Goal: Information Seeking & Learning: Learn about a topic

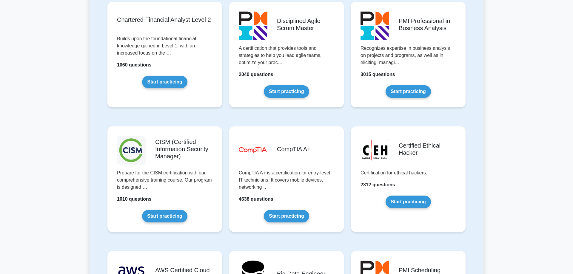
scroll to position [852, 0]
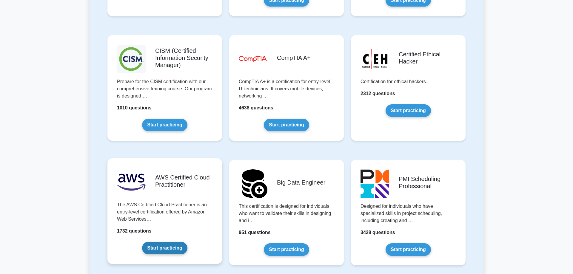
click at [168, 249] on link "Start practicing" at bounding box center [164, 248] width 45 height 13
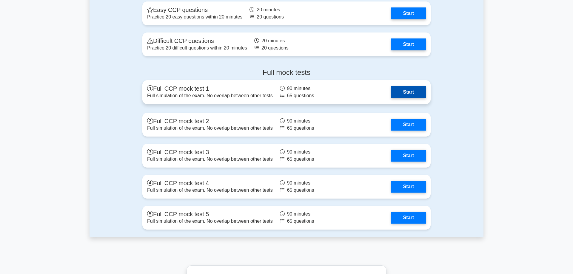
scroll to position [1126, 0]
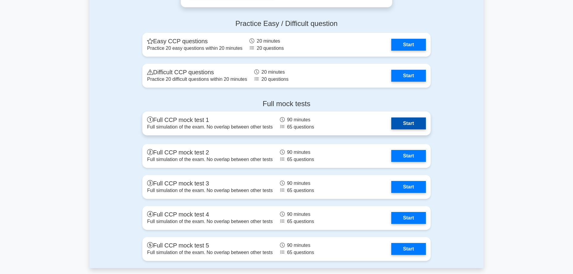
click at [410, 124] on link "Start" at bounding box center [408, 124] width 35 height 12
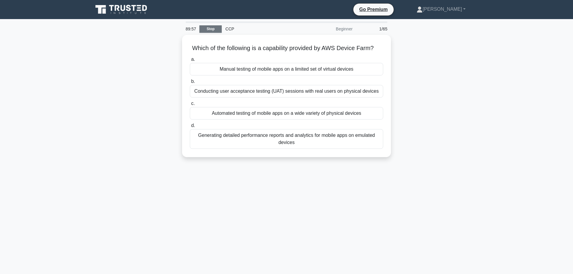
click at [215, 29] on link "Stop" at bounding box center [210, 28] width 22 height 7
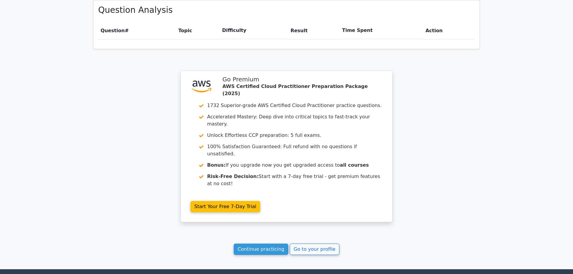
scroll to position [444, 0]
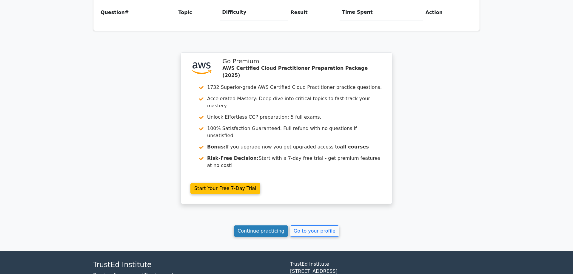
click at [273, 226] on link "Continue practicing" at bounding box center [261, 231] width 55 height 11
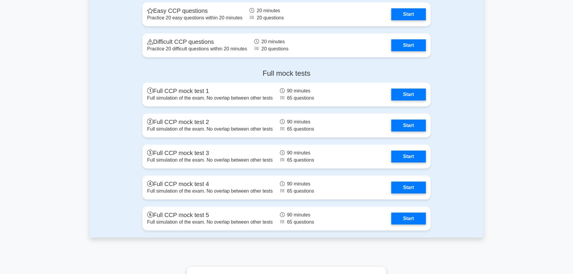
scroll to position [1126, 0]
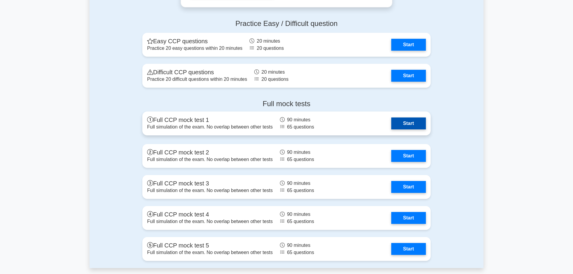
click at [410, 125] on link "Start" at bounding box center [408, 124] width 35 height 12
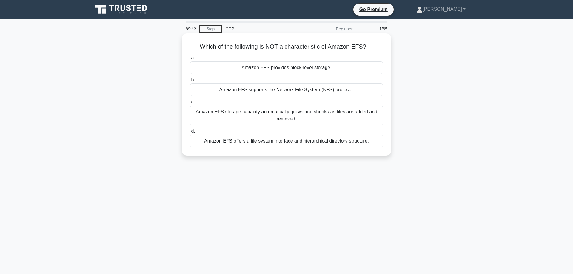
click at [257, 70] on div "Amazon EFS provides block-level storage." at bounding box center [286, 67] width 193 height 13
click at [190, 60] on input "a. Amazon EFS provides block-level storage." at bounding box center [190, 58] width 0 height 4
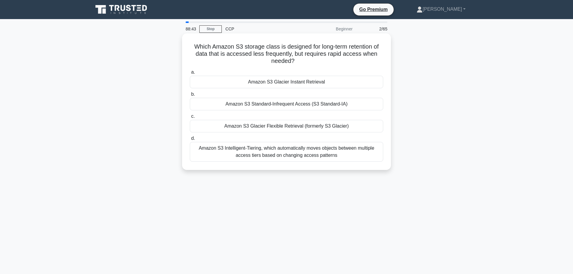
click at [283, 153] on div "Amazon S3 Intelligent-Tiering, which automatically moves objects between multip…" at bounding box center [286, 152] width 193 height 20
click at [190, 141] on input "d. Amazon S3 Intelligent-Tiering, which automatically moves objects between mul…" at bounding box center [190, 139] width 0 height 4
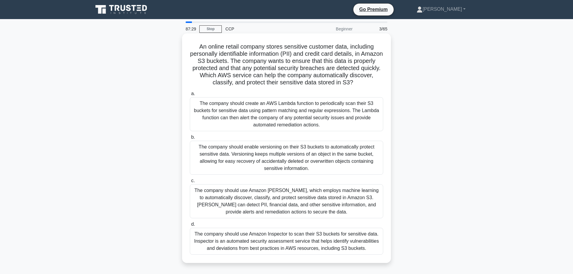
click at [296, 246] on div "The company should use Amazon Inspector to scan their S3 buckets for sensitive …" at bounding box center [286, 241] width 193 height 27
click at [190, 226] on input "d. The company should use Amazon Inspector to scan their S3 buckets for sensiti…" at bounding box center [190, 225] width 0 height 4
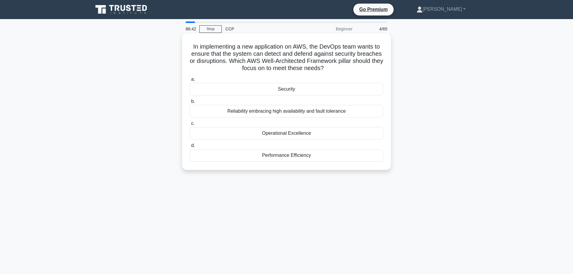
click at [320, 110] on div "Reliability embracing high availability and fault tolerance" at bounding box center [286, 111] width 193 height 13
click at [190, 104] on input "b. Reliability embracing high availability and fault tolerance" at bounding box center [190, 102] width 0 height 4
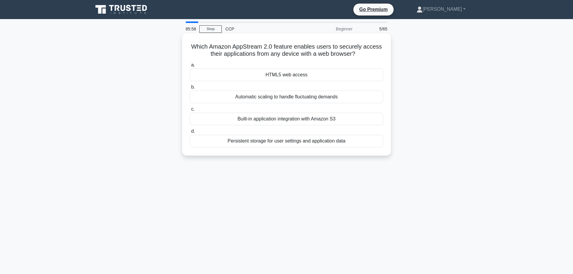
click at [311, 121] on div "Built-in application integration with Amazon S3" at bounding box center [286, 119] width 193 height 13
click at [190, 111] on input "c. Built-in application integration with Amazon S3" at bounding box center [190, 109] width 0 height 4
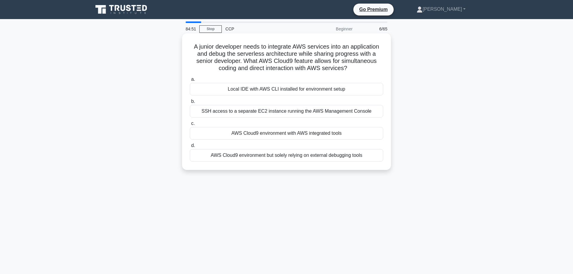
click at [274, 135] on div "AWS Cloud9 environment with AWS integrated tools" at bounding box center [286, 133] width 193 height 13
click at [190, 126] on input "c. AWS Cloud9 environment with AWS integrated tools" at bounding box center [190, 124] width 0 height 4
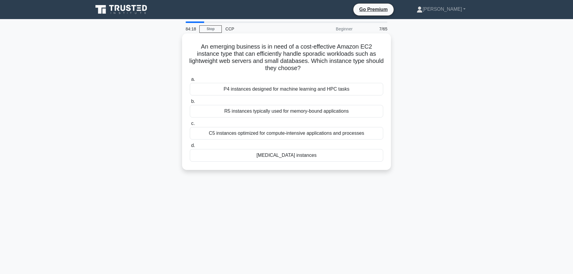
click at [299, 157] on div "T3 instances" at bounding box center [286, 155] width 193 height 13
click at [190, 148] on input "d. T3 instances" at bounding box center [190, 146] width 0 height 4
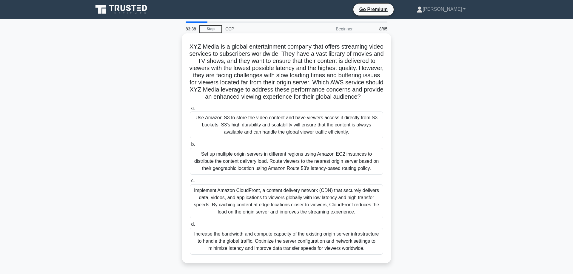
click at [256, 204] on div "Implement Amazon CloudFront, a content delivery network (CDN) that securely del…" at bounding box center [286, 201] width 193 height 34
click at [190, 183] on input "c. Implement Amazon CloudFront, a content delivery network (CDN) that securely …" at bounding box center [190, 181] width 0 height 4
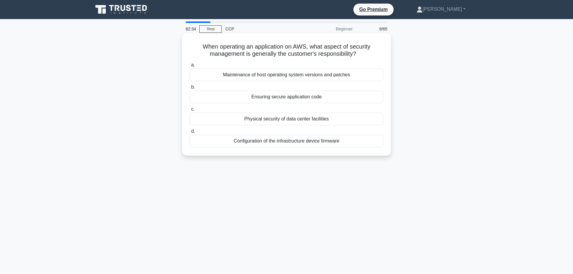
click at [295, 75] on div "Maintenance of host operating system versions and patches" at bounding box center [286, 75] width 193 height 13
click at [190, 67] on input "a. Maintenance of host operating system versions and patches" at bounding box center [190, 65] width 0 height 4
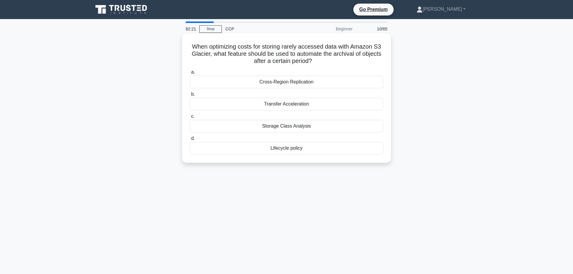
click at [284, 152] on div "Lifecycle policy" at bounding box center [286, 148] width 193 height 13
click at [190, 141] on input "d. Lifecycle policy" at bounding box center [190, 139] width 0 height 4
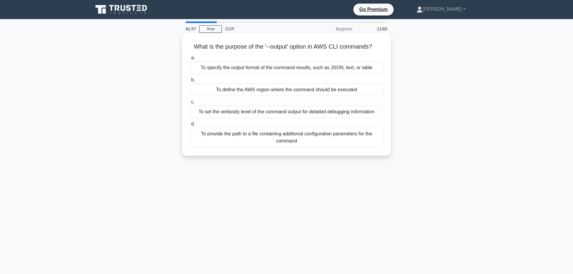
click at [314, 67] on div "To specify the output format of the command results, such as JSON, text, or tab…" at bounding box center [286, 67] width 193 height 13
click at [190, 60] on input "a. To specify the output format of the command results, such as JSON, text, or …" at bounding box center [190, 58] width 0 height 4
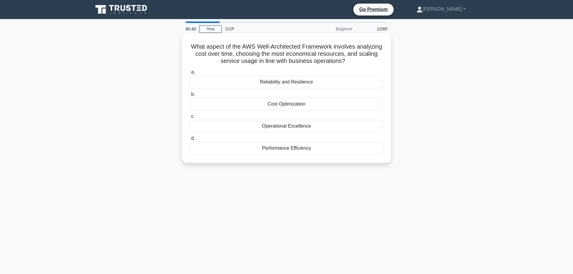
click at [298, 81] on div "Reliability and Resilience" at bounding box center [286, 82] width 193 height 13
click at [190, 74] on input "a. Reliability and Resilience" at bounding box center [190, 72] width 0 height 4
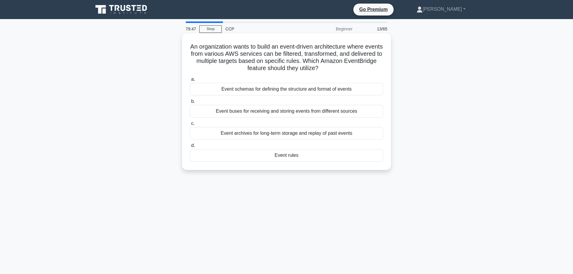
click at [283, 158] on div "Event rules" at bounding box center [286, 155] width 193 height 13
click at [190, 148] on input "d. Event rules" at bounding box center [190, 146] width 0 height 4
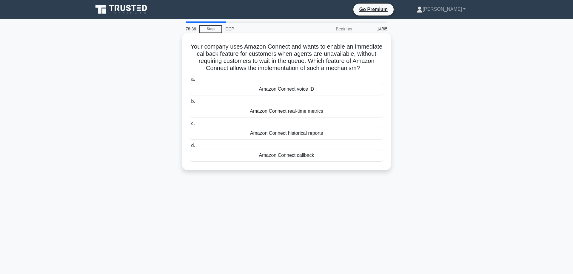
click at [294, 156] on div "Amazon Connect callback" at bounding box center [286, 155] width 193 height 13
click at [190, 148] on input "d. Amazon Connect callback" at bounding box center [190, 146] width 0 height 4
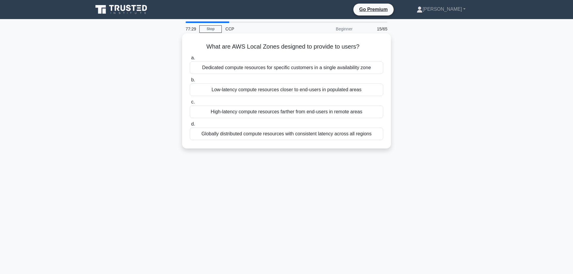
click at [264, 91] on div "Low-latency compute resources closer to end-users in populated areas" at bounding box center [286, 90] width 193 height 13
click at [190, 82] on input "b. Low-latency compute resources closer to end-users in populated areas" at bounding box center [190, 80] width 0 height 4
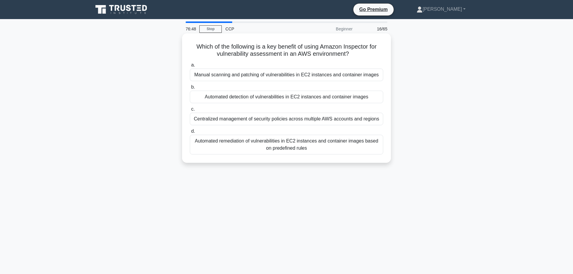
click at [262, 98] on div "Automated detection of vulnerabilities in EC2 instances and container images" at bounding box center [286, 97] width 193 height 13
click at [190, 89] on input "b. Automated detection of vulnerabilities in EC2 instances and container images" at bounding box center [190, 87] width 0 height 4
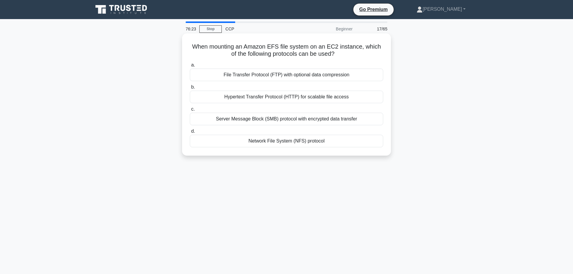
click at [287, 144] on div "Network File System (NFS) protocol" at bounding box center [286, 141] width 193 height 13
click at [190, 133] on input "d. Network File System (NFS) protocol" at bounding box center [190, 131] width 0 height 4
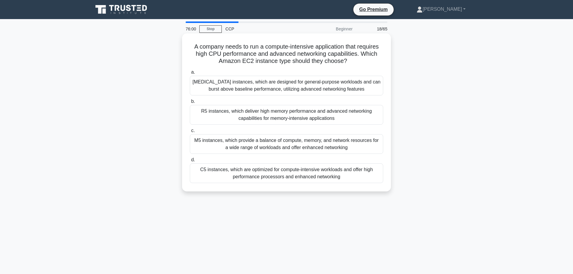
click at [243, 173] on div "C5 instances, which are optimized for compute-intensive workloads and offer hig…" at bounding box center [286, 173] width 193 height 20
click at [190, 162] on input "d. C5 instances, which are optimized for compute-intensive workloads and offer …" at bounding box center [190, 160] width 0 height 4
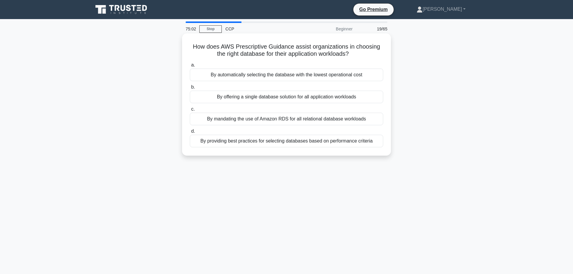
click at [256, 146] on div "By providing best practices for selecting databases based on performance criter…" at bounding box center [286, 141] width 193 height 13
click at [190, 133] on input "d. By providing best practices for selecting databases based on performance cri…" at bounding box center [190, 131] width 0 height 4
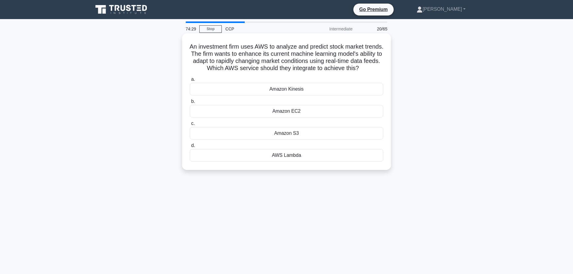
click at [297, 159] on div "AWS Lambda" at bounding box center [286, 155] width 193 height 13
click at [190, 148] on input "d. AWS Lambda" at bounding box center [190, 146] width 0 height 4
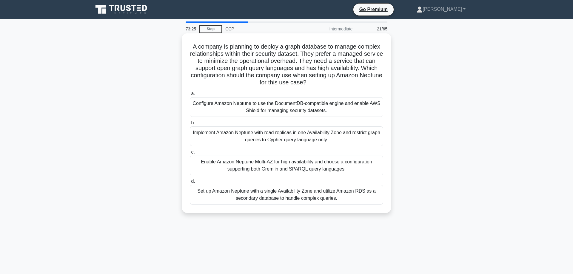
click at [325, 133] on div "Implement Amazon Neptune with read replicas in one Availability Zone and restri…" at bounding box center [286, 136] width 193 height 20
click at [190, 125] on input "b. Implement Amazon Neptune with read replicas in one Availability Zone and res…" at bounding box center [190, 123] width 0 height 4
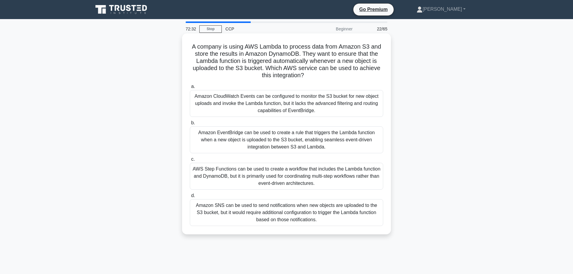
click at [286, 137] on div "Amazon EventBridge can be used to create a rule that triggers the Lambda functi…" at bounding box center [286, 139] width 193 height 27
click at [190, 125] on input "b. Amazon EventBridge can be used to create a rule that triggers the Lambda fun…" at bounding box center [190, 123] width 0 height 4
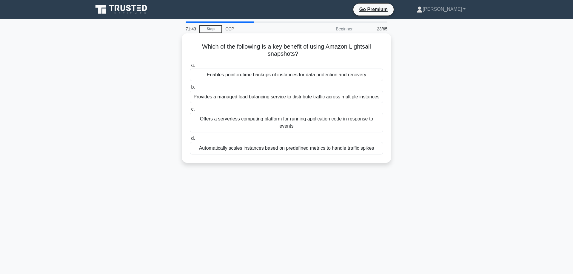
click at [330, 74] on div "Enables point-in-time backups of instances for data protection and recovery" at bounding box center [286, 75] width 193 height 13
click at [190, 67] on input "a. Enables point-in-time backups of instances for data protection and recovery" at bounding box center [190, 65] width 0 height 4
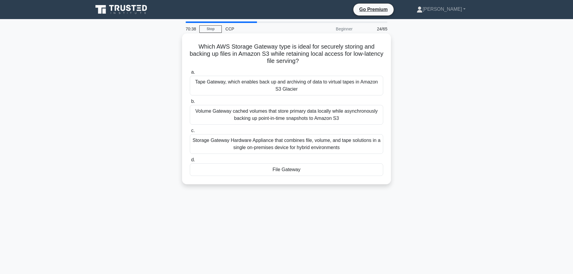
click at [311, 112] on div "Volume Gateway cached volumes that store primary data locally while asynchronou…" at bounding box center [286, 115] width 193 height 20
click at [190, 104] on input "b. Volume Gateway cached volumes that store primary data locally while asynchro…" at bounding box center [190, 102] width 0 height 4
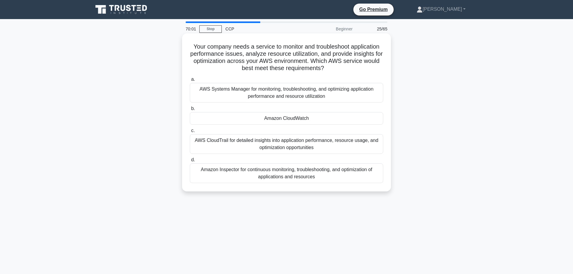
click at [299, 118] on div "Amazon CloudWatch" at bounding box center [286, 118] width 193 height 13
click at [190, 111] on input "b. Amazon CloudWatch" at bounding box center [190, 109] width 0 height 4
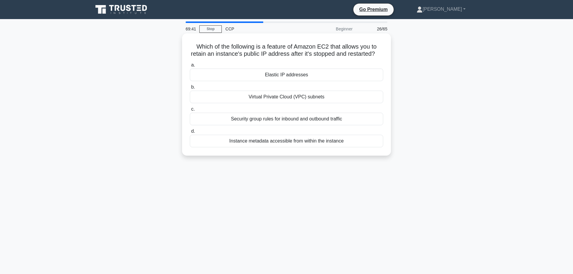
click at [287, 73] on div "Elastic IP addresses" at bounding box center [286, 75] width 193 height 13
click at [190, 67] on input "a. Elastic IP addresses" at bounding box center [190, 65] width 0 height 4
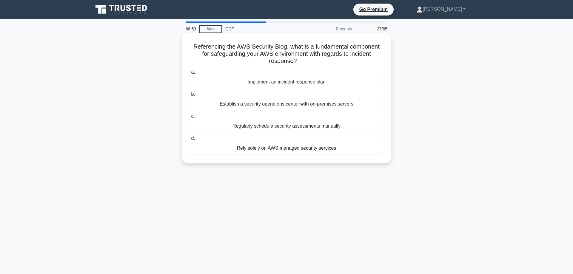
click at [295, 149] on div "Rely solely on AWS managed security services" at bounding box center [286, 148] width 193 height 13
click at [190, 141] on input "d. Rely solely on AWS managed security services" at bounding box center [190, 139] width 0 height 4
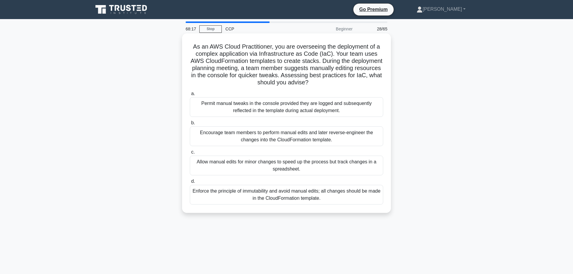
drag, startPoint x: 295, startPoint y: 149, endPoint x: 219, endPoint y: 110, distance: 85.4
click at [219, 110] on div "a. Permit manual tweaks in the console provided they are logged and subsequentl…" at bounding box center [286, 147] width 200 height 117
click at [219, 110] on div "Permit manual tweaks in the console provided they are logged and subsequently r…" at bounding box center [286, 107] width 193 height 20
click at [190, 96] on input "a. Permit manual tweaks in the console provided they are logged and subsequentl…" at bounding box center [190, 94] width 0 height 4
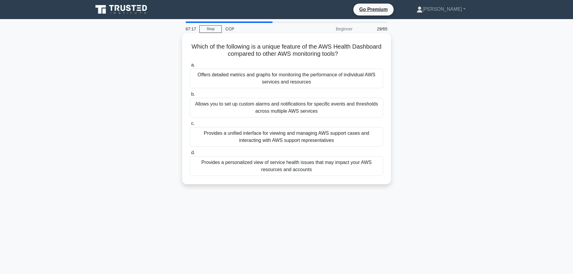
click at [238, 82] on div "Offers detailed metrics and graphs for monitoring the performance of individual…" at bounding box center [286, 79] width 193 height 20
click at [190, 67] on input "a. Offers detailed metrics and graphs for monitoring the performance of individ…" at bounding box center [190, 65] width 0 height 4
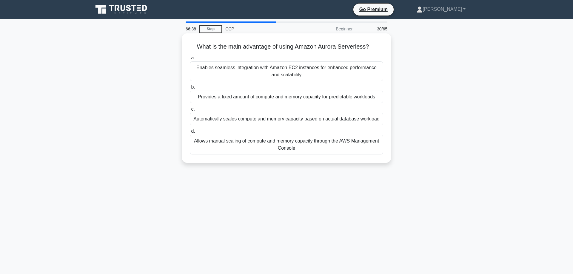
click at [245, 121] on div "Automatically scales compute and memory capacity based on actual database workl…" at bounding box center [286, 119] width 193 height 13
click at [190, 111] on input "c. Automatically scales compute and memory capacity based on actual database wo…" at bounding box center [190, 109] width 0 height 4
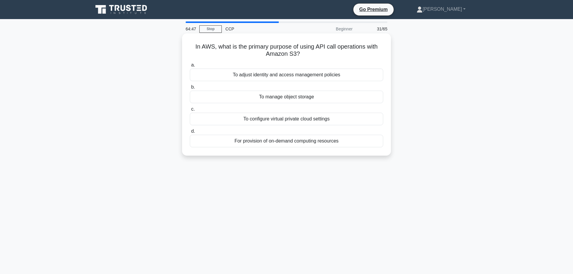
click at [285, 101] on div "To manage object storage" at bounding box center [286, 97] width 193 height 13
click at [190, 89] on input "b. To manage object storage" at bounding box center [190, 87] width 0 height 4
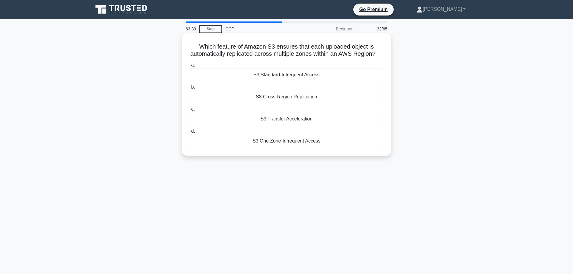
click at [282, 118] on div "S3 Transfer Acceleration" at bounding box center [286, 119] width 193 height 13
click at [190, 111] on input "c. S3 Transfer Acceleration" at bounding box center [190, 109] width 0 height 4
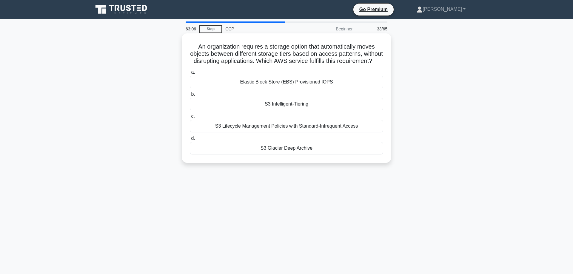
click at [278, 106] on div "S3 Intelligent-Tiering" at bounding box center [286, 104] width 193 height 13
click at [190, 96] on input "b. S3 Intelligent-Tiering" at bounding box center [190, 94] width 0 height 4
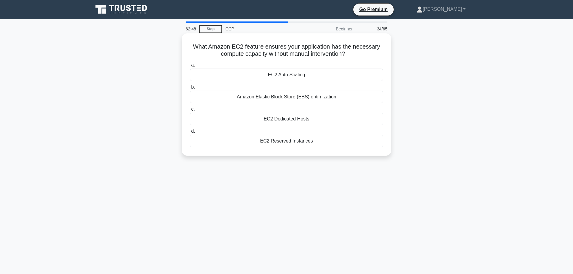
click at [269, 74] on div "EC2 Auto Scaling" at bounding box center [286, 75] width 193 height 13
click at [190, 67] on input "a. EC2 Auto Scaling" at bounding box center [190, 65] width 0 height 4
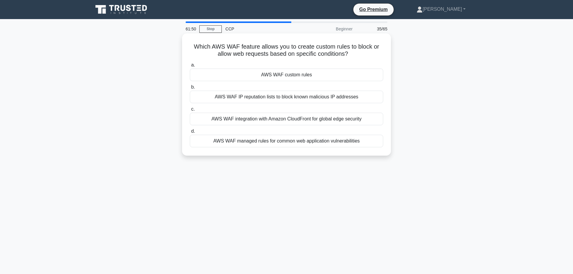
click at [280, 73] on div "AWS WAF custom rules" at bounding box center [286, 75] width 193 height 13
click at [190, 67] on input "a. AWS WAF custom rules" at bounding box center [190, 65] width 0 height 4
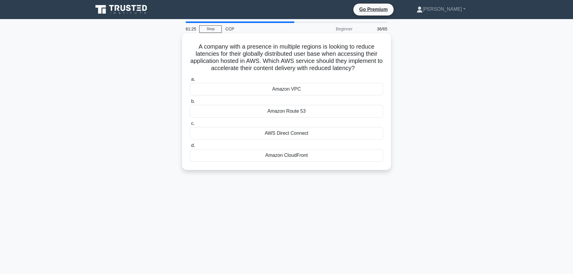
click at [287, 155] on div "Amazon CloudFront" at bounding box center [286, 155] width 193 height 13
click at [190, 148] on input "d. Amazon CloudFront" at bounding box center [190, 146] width 0 height 4
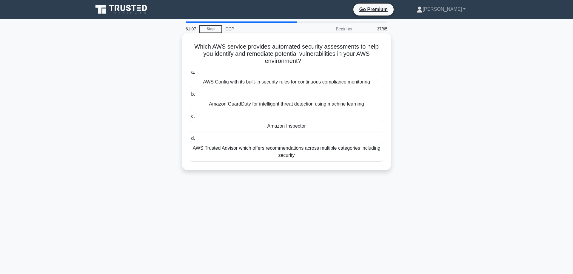
click at [270, 153] on div "AWS Trusted Advisor which offers recommendations across multiple categories inc…" at bounding box center [286, 152] width 193 height 20
click at [190, 141] on input "d. AWS Trusted Advisor which offers recommendations across multiple categories …" at bounding box center [190, 139] width 0 height 4
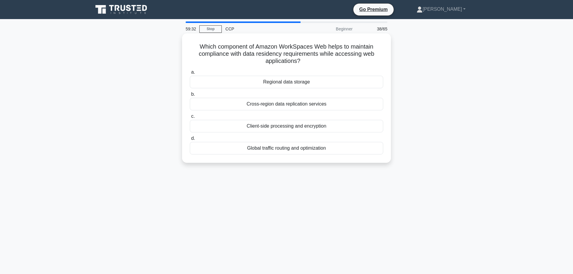
click at [260, 152] on div "Global traffic routing and optimization" at bounding box center [286, 148] width 193 height 13
click at [190, 141] on input "d. Global traffic routing and optimization" at bounding box center [190, 139] width 0 height 4
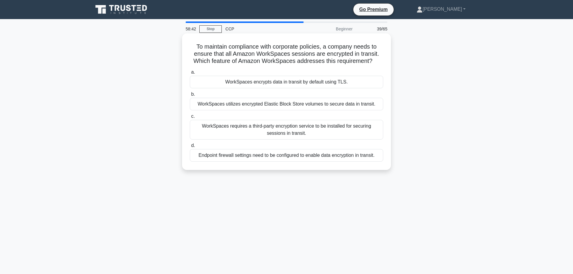
click at [285, 157] on div "Endpoint firewall settings need to be configured to enable data encryption in t…" at bounding box center [286, 155] width 193 height 13
click at [190, 148] on input "d. Endpoint firewall settings need to be configured to enable data encryption i…" at bounding box center [190, 146] width 0 height 4
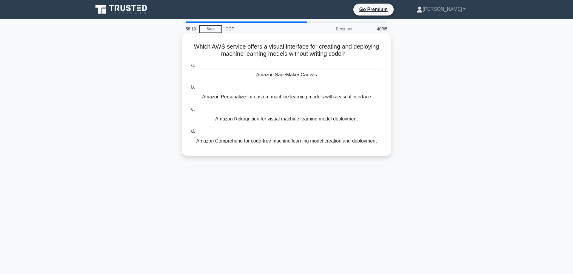
click at [264, 94] on div "Amazon Personalize for custom machine learning models with a visual interface" at bounding box center [286, 97] width 193 height 13
click at [190, 89] on input "b. Amazon Personalize for custom machine learning models with a visual interface" at bounding box center [190, 87] width 0 height 4
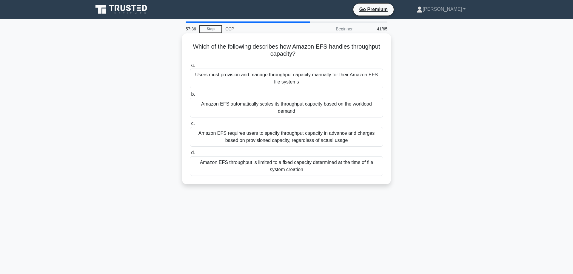
click at [287, 107] on div "Amazon EFS automatically scales its throughput capacity based on the workload d…" at bounding box center [286, 108] width 193 height 20
click at [190, 96] on input "b. Amazon EFS automatically scales its throughput capacity based on the workloa…" at bounding box center [190, 94] width 0 height 4
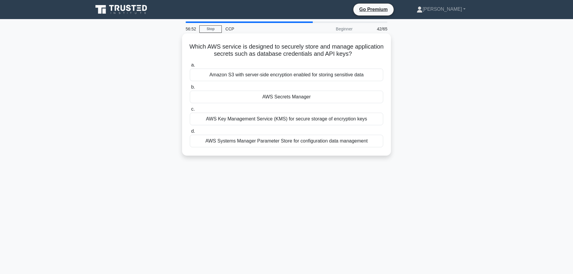
click at [278, 101] on div "AWS Secrets Manager" at bounding box center [286, 97] width 193 height 13
click at [190, 89] on input "b. AWS Secrets Manager" at bounding box center [190, 87] width 0 height 4
click at [270, 96] on div "Automatic scaling of read and write capacity based on demand" at bounding box center [286, 97] width 193 height 13
click at [190, 89] on input "b. Automatic scaling of read and write capacity based on demand" at bounding box center [190, 87] width 0 height 4
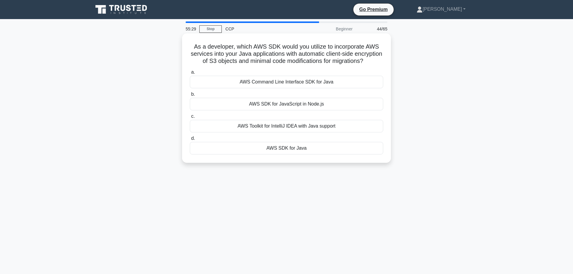
click at [272, 145] on div "AWS SDK for Java" at bounding box center [286, 148] width 193 height 13
click at [190, 141] on input "d. AWS SDK for Java" at bounding box center [190, 139] width 0 height 4
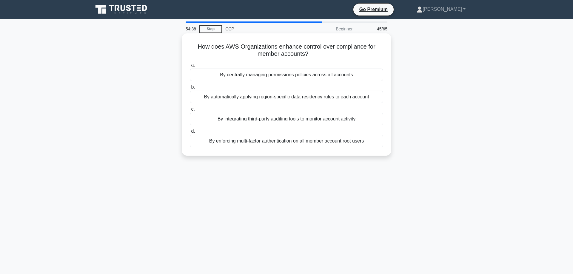
click at [271, 140] on div "By enforcing multi-factor authentication on all member account root users" at bounding box center [286, 141] width 193 height 13
click at [190, 133] on input "d. By enforcing multi-factor authentication on all member account root users" at bounding box center [190, 131] width 0 height 4
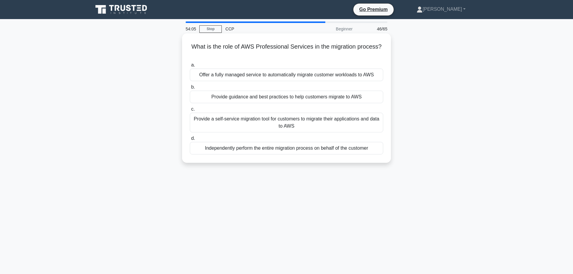
click at [281, 97] on div "Provide guidance and best practices to help customers migrate to AWS" at bounding box center [286, 97] width 193 height 13
click at [190, 89] on input "b. Provide guidance and best practices to help customers migrate to AWS" at bounding box center [190, 87] width 0 height 4
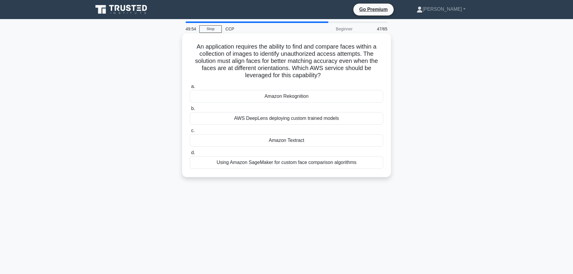
click at [285, 139] on div "Amazon Textract" at bounding box center [286, 140] width 193 height 13
click at [190, 133] on input "c. Amazon Textract" at bounding box center [190, 131] width 0 height 4
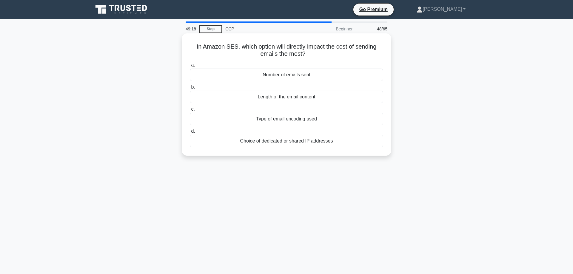
click at [315, 119] on div "Type of email encoding used" at bounding box center [286, 119] width 193 height 13
click at [190, 111] on input "c. Type of email encoding used" at bounding box center [190, 109] width 0 height 4
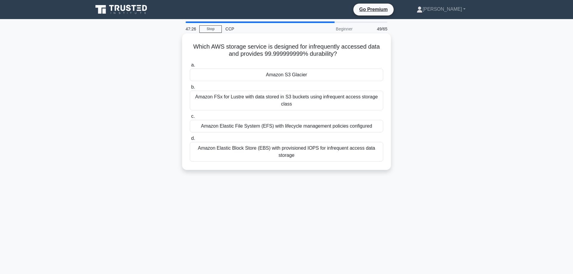
click at [294, 74] on div "Amazon S3 Glacier" at bounding box center [286, 75] width 193 height 13
click at [190, 67] on input "a. Amazon S3 Glacier" at bounding box center [190, 65] width 0 height 4
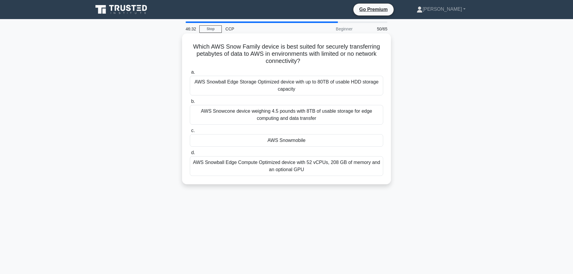
click at [284, 141] on div "AWS Snowmobile" at bounding box center [286, 140] width 193 height 13
click at [190, 133] on input "c. AWS Snowmobile" at bounding box center [190, 131] width 0 height 4
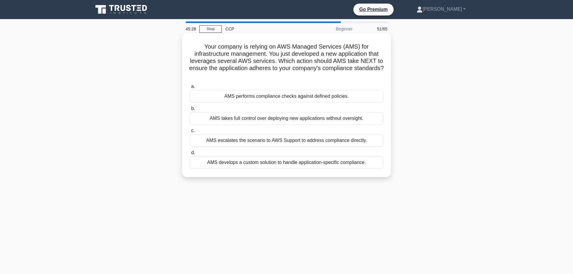
click at [288, 98] on div "AMS performs compliance checks against defined policies." at bounding box center [286, 96] width 193 height 13
click at [190, 89] on input "a. AMS performs compliance checks against defined policies." at bounding box center [190, 87] width 0 height 4
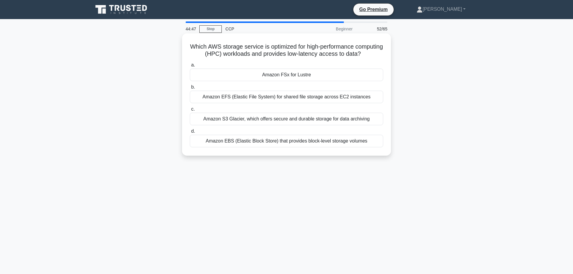
click at [298, 143] on div "Amazon EBS (Elastic Block Store) that provides block-level storage volumes" at bounding box center [286, 141] width 193 height 13
click at [190, 133] on input "d. Amazon EBS (Elastic Block Store) that provides block-level storage volumes" at bounding box center [190, 131] width 0 height 4
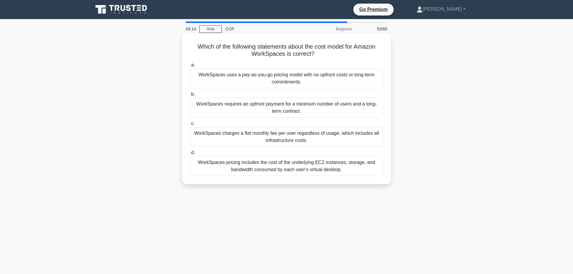
click at [288, 170] on div "WorkSpaces pricing includes the cost of the underlying EC2 instances, storage, …" at bounding box center [286, 166] width 193 height 20
click at [190, 155] on input "d. WorkSpaces pricing includes the cost of the underlying EC2 instances, storag…" at bounding box center [190, 153] width 0 height 4
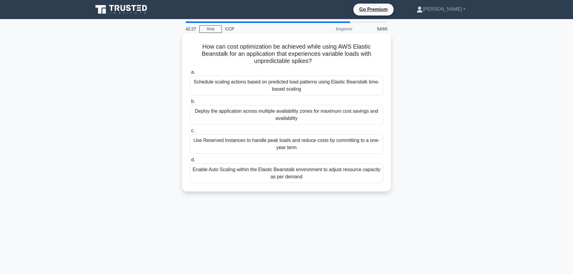
click at [283, 172] on div "Enable Auto Scaling within the Elastic Beanstalk environment to adjust resource…" at bounding box center [286, 173] width 193 height 20
click at [190, 162] on input "d. Enable Auto Scaling within the Elastic Beanstalk environment to adjust resou…" at bounding box center [190, 160] width 0 height 4
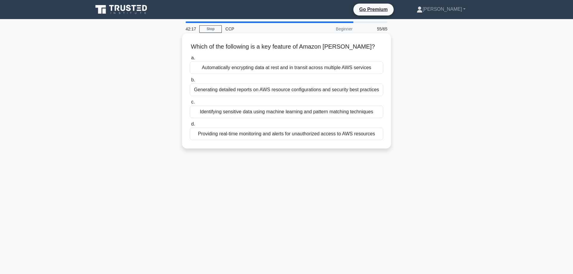
click at [280, 68] on div "Automatically encrypting data at rest and in transit across multiple AWS servic…" at bounding box center [286, 67] width 193 height 13
click at [190, 60] on input "a. Automatically encrypting data at rest and in transit across multiple AWS ser…" at bounding box center [190, 58] width 0 height 4
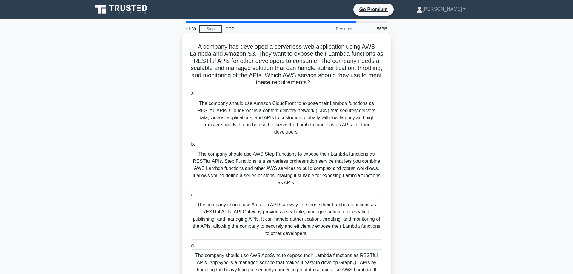
click at [264, 156] on div "The company should use AWS Step Functions to expose their Lambda functions as R…" at bounding box center [286, 168] width 193 height 41
click at [190, 146] on input "b. The company should use AWS Step Functions to expose their Lambda functions a…" at bounding box center [190, 145] width 0 height 4
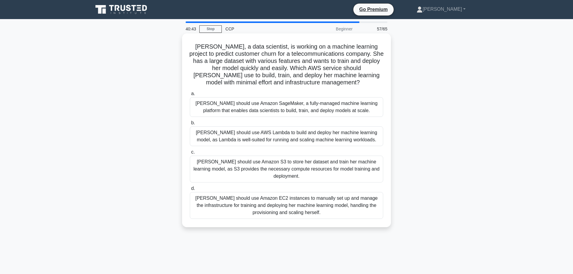
click at [261, 138] on div "Sarah should use AWS Lambda to build and deploy her machine learning model, as …" at bounding box center [286, 136] width 193 height 20
click at [190, 125] on input "b. Sarah should use AWS Lambda to build and deploy her machine learning model, …" at bounding box center [190, 123] width 0 height 4
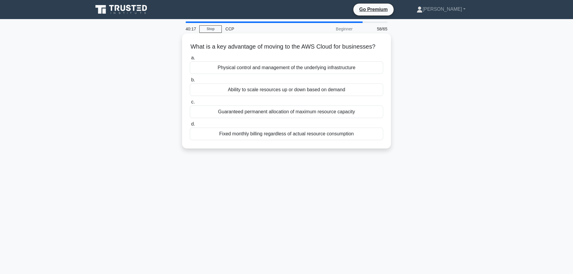
drag, startPoint x: 261, startPoint y: 138, endPoint x: 260, endPoint y: 110, distance: 28.1
click at [260, 110] on div "a. Physical control and management of the underlying infrastructure b. Ability …" at bounding box center [286, 97] width 200 height 88
click at [260, 110] on div "Guaranteed permanent allocation of maximum resource capacity" at bounding box center [286, 112] width 193 height 13
click at [190, 104] on input "c. Guaranteed permanent allocation of maximum resource capacity" at bounding box center [190, 102] width 0 height 4
click at [252, 112] on div "Enabling users to review and accept agreements with AWS" at bounding box center [286, 112] width 193 height 13
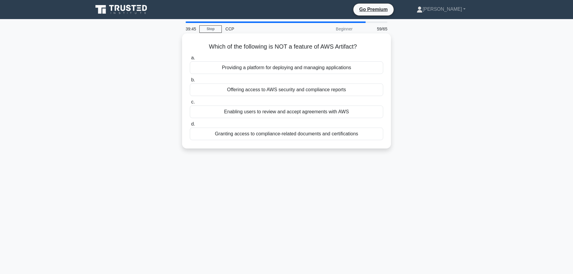
click at [190, 104] on input "c. Enabling users to review and accept agreements with AWS" at bounding box center [190, 102] width 0 height 4
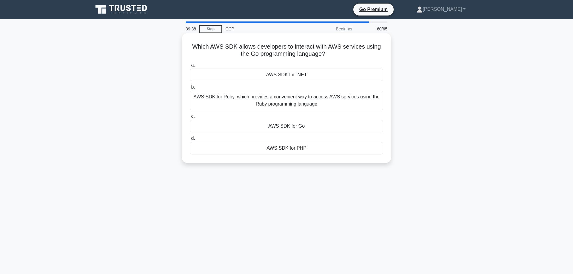
click at [246, 101] on div "AWS SDK for Ruby, which provides a convenient way to access AWS services using …" at bounding box center [286, 101] width 193 height 20
click at [190, 89] on input "b. AWS SDK for Ruby, which provides a convenient way to access AWS services usi…" at bounding box center [190, 87] width 0 height 4
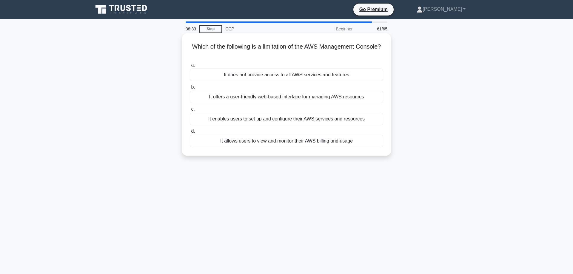
click at [248, 77] on div "It does not provide access to all AWS services and features" at bounding box center [286, 75] width 193 height 13
click at [190, 67] on input "a. It does not provide access to all AWS services and features" at bounding box center [190, 65] width 0 height 4
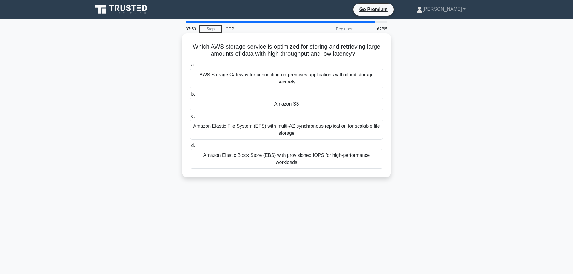
click at [266, 104] on div "Amazon S3" at bounding box center [286, 104] width 193 height 13
click at [190, 96] on input "b. Amazon S3" at bounding box center [190, 94] width 0 height 4
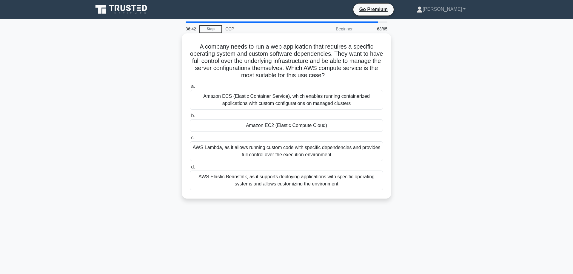
click at [257, 99] on div "Amazon ECS (Elastic Container Service), which enables running containerized app…" at bounding box center [286, 100] width 193 height 20
click at [190, 89] on input "a. Amazon ECS (Elastic Container Service), which enables running containerized …" at bounding box center [190, 87] width 0 height 4
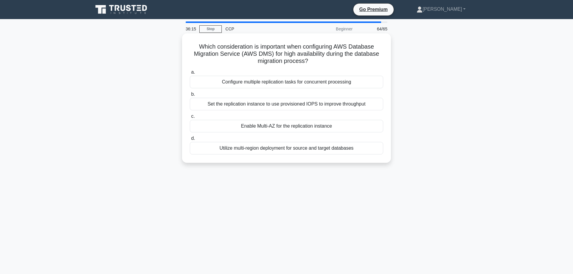
click at [251, 85] on div "Configure multiple replication tasks for concurrent processing" at bounding box center [286, 82] width 193 height 13
click at [190, 74] on input "a. Configure multiple replication tasks for concurrent processing" at bounding box center [190, 72] width 0 height 4
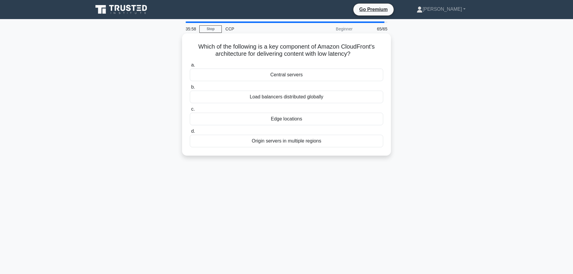
click at [307, 120] on div "Edge locations" at bounding box center [286, 119] width 193 height 13
click at [190, 111] on input "c. Edge locations" at bounding box center [190, 109] width 0 height 4
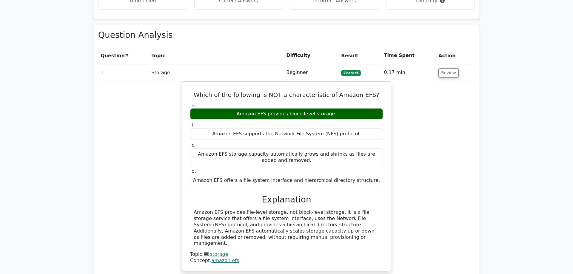
scroll to position [548, 0]
